Goal: Task Accomplishment & Management: Use online tool/utility

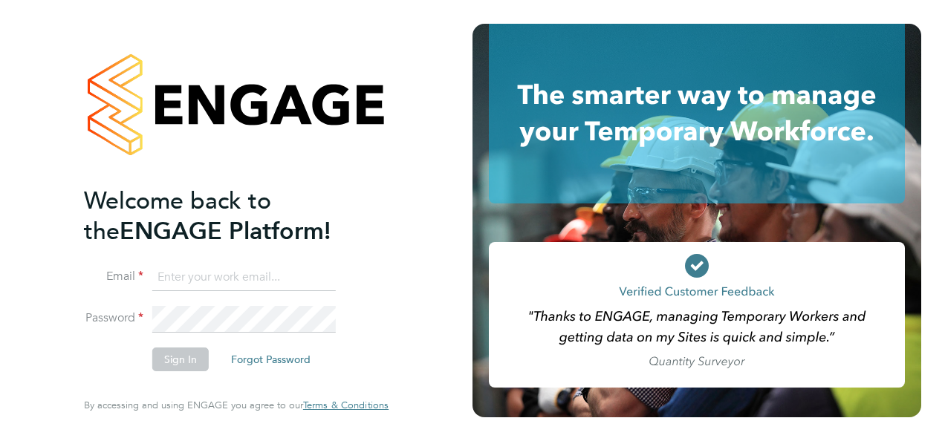
type input "marcus.herron@brightonandhovealbion.com"
click at [191, 365] on button "Sign In" at bounding box center [180, 360] width 56 height 24
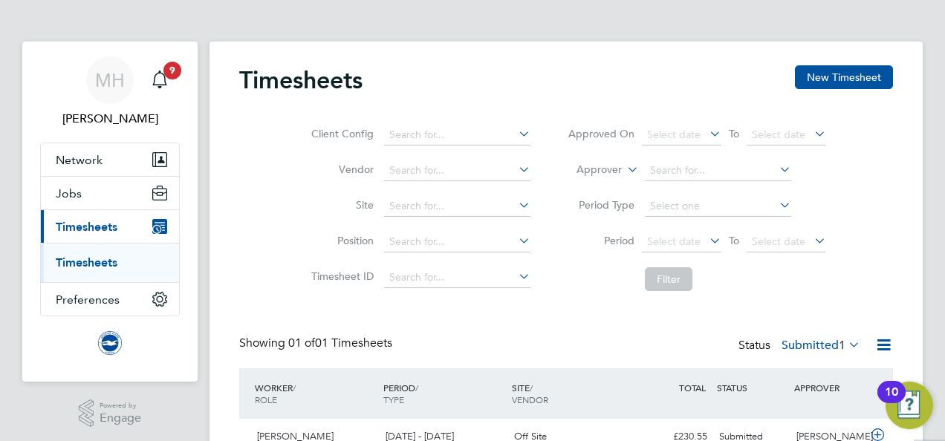
scroll to position [80, 0]
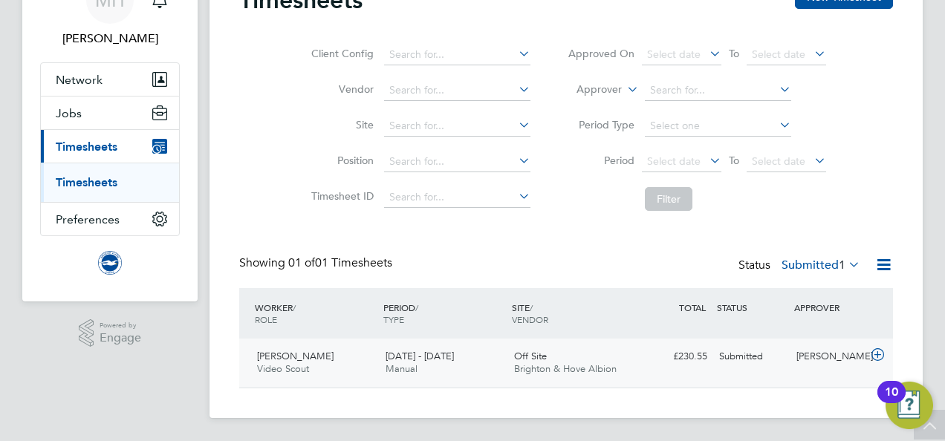
click at [881, 355] on icon at bounding box center [877, 355] width 19 height 12
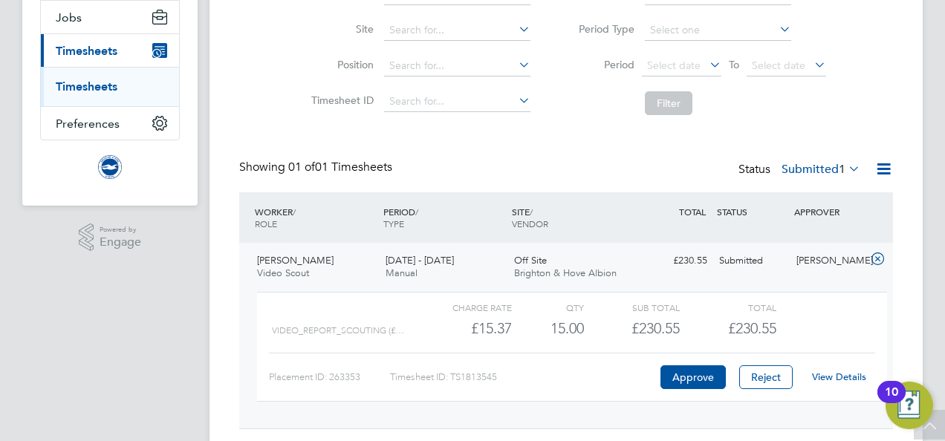
scroll to position [183, 0]
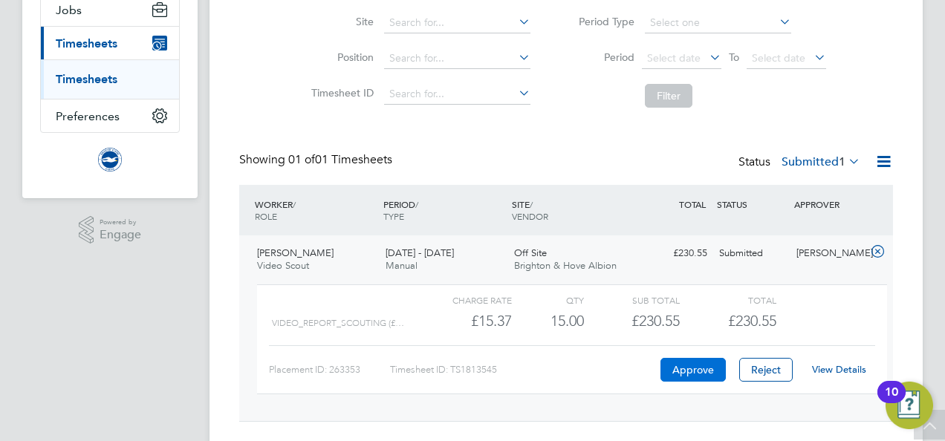
click at [701, 365] on button "Approve" at bounding box center [692, 370] width 65 height 24
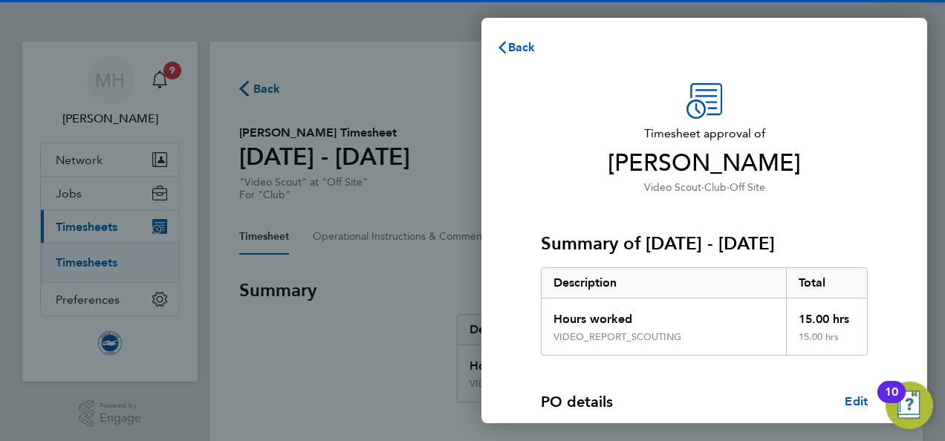
scroll to position [227, 0]
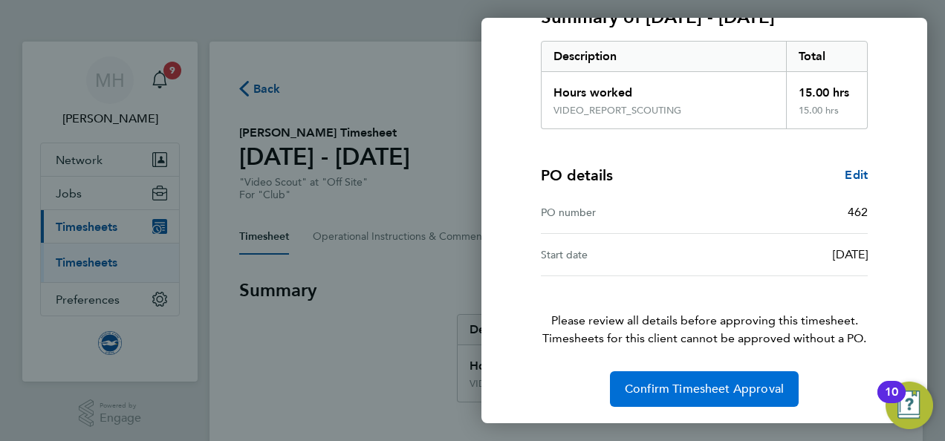
click at [700, 382] on span "Confirm Timesheet Approval" at bounding box center [704, 389] width 159 height 15
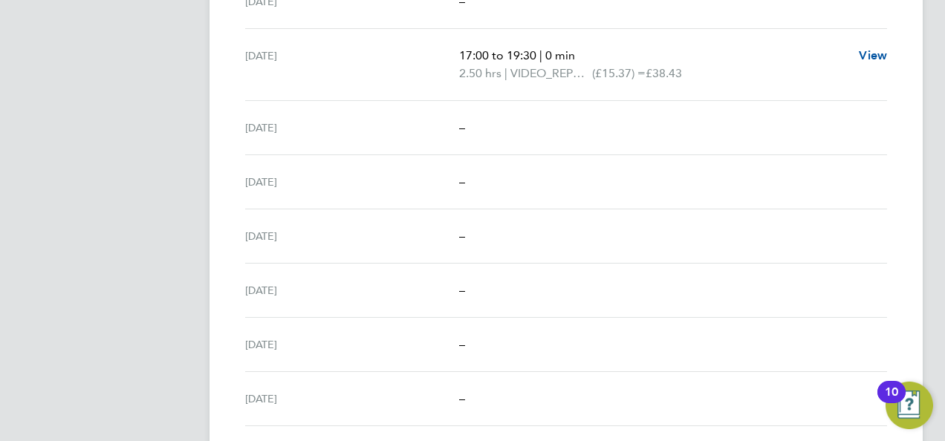
scroll to position [1871, 0]
